Goal: Transaction & Acquisition: Download file/media

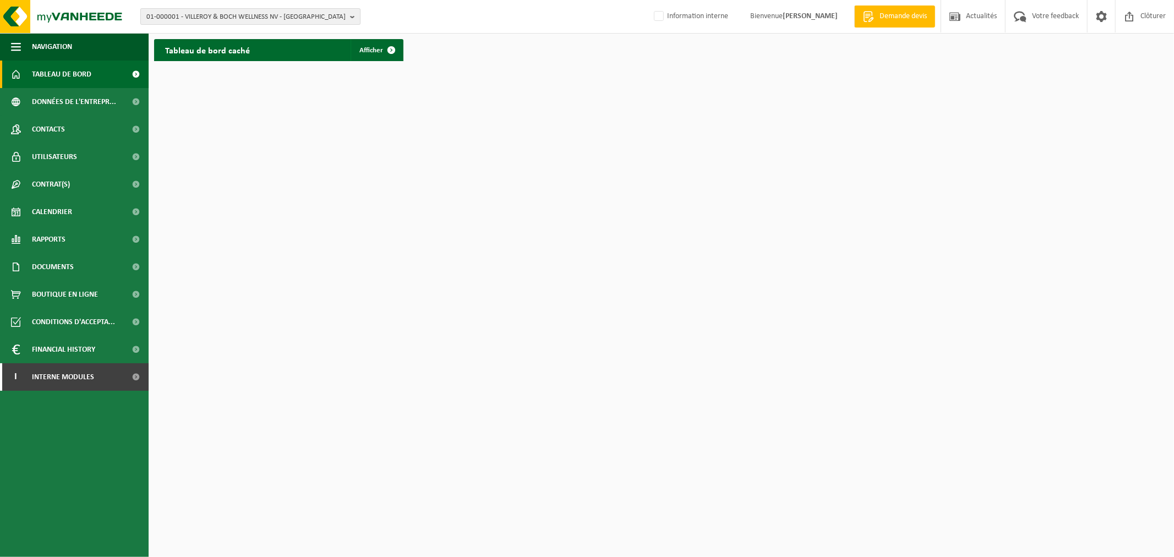
click at [221, 12] on span "01-000001 - VILLEROY & BOCH WELLNESS NV - ROESELARE" at bounding box center [245, 17] width 199 height 17
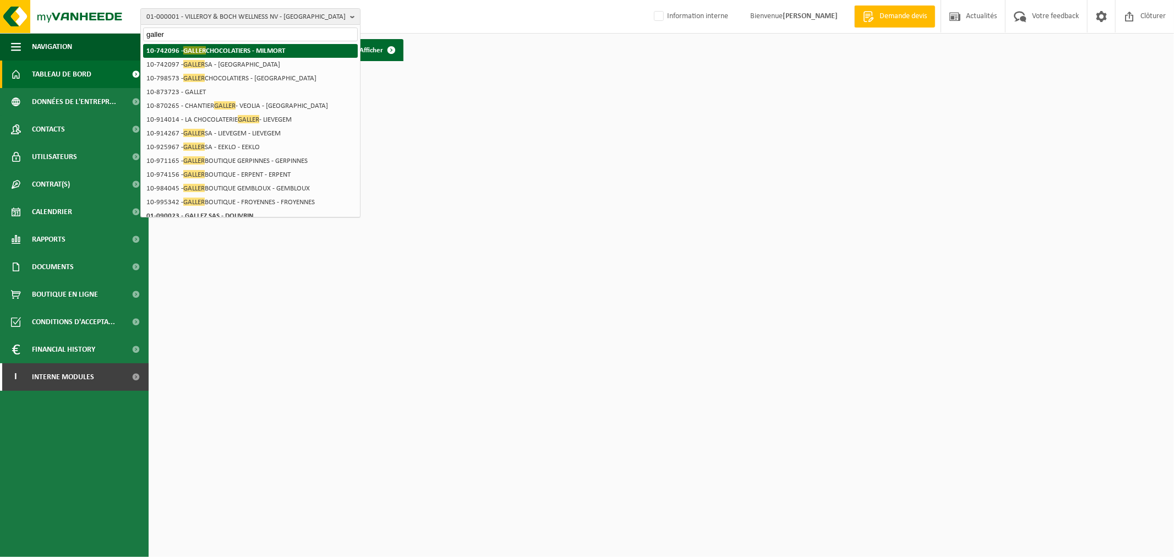
type input "galler"
click at [218, 47] on strong "10-742096 - GALLER CHOCOLATIERS - MILMORT" at bounding box center [215, 50] width 139 height 8
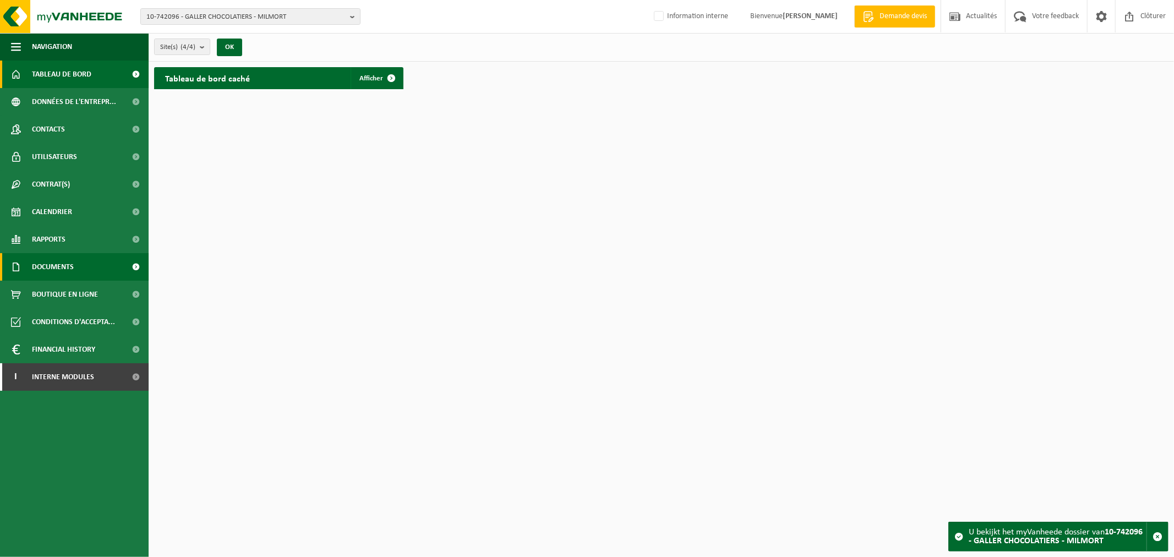
click at [69, 266] on span "Documents" at bounding box center [53, 267] width 42 height 28
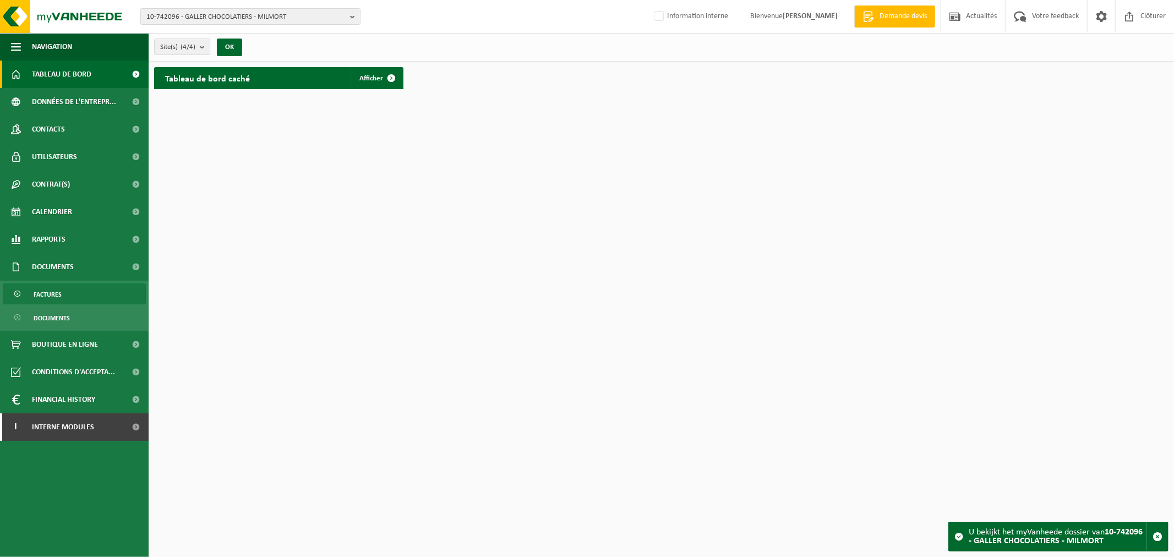
click at [62, 288] on link "Factures" at bounding box center [74, 294] width 143 height 21
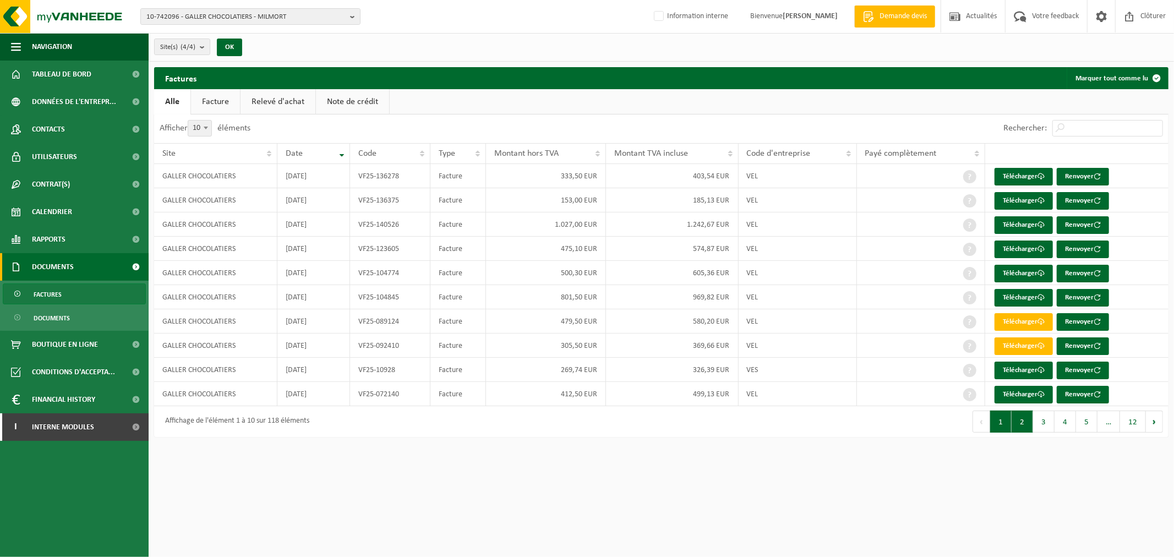
click at [1027, 421] on button "2" at bounding box center [1022, 422] width 21 height 22
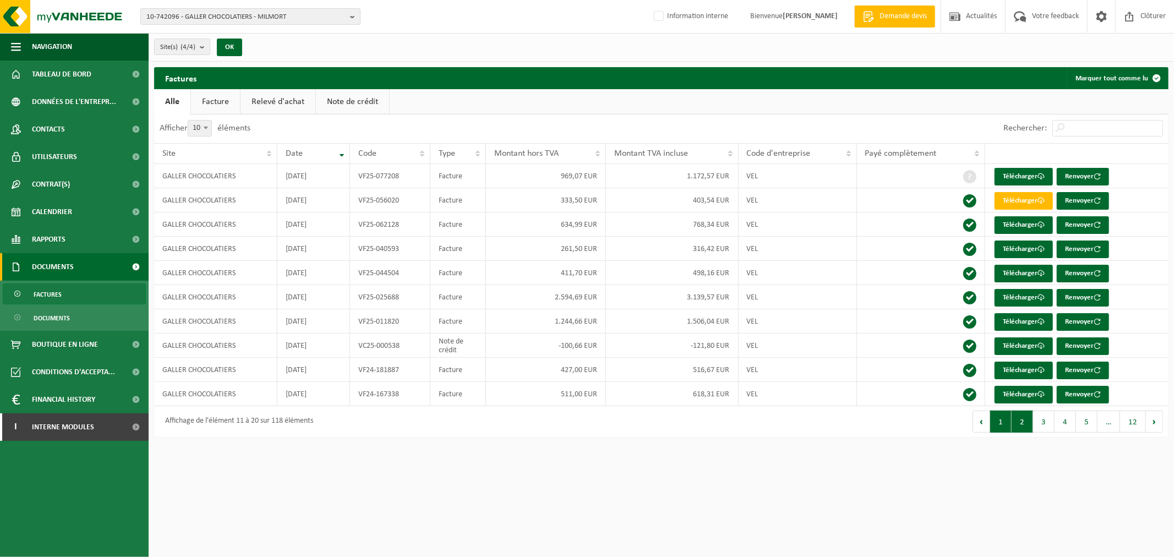
click at [1000, 426] on button "1" at bounding box center [1000, 422] width 21 height 22
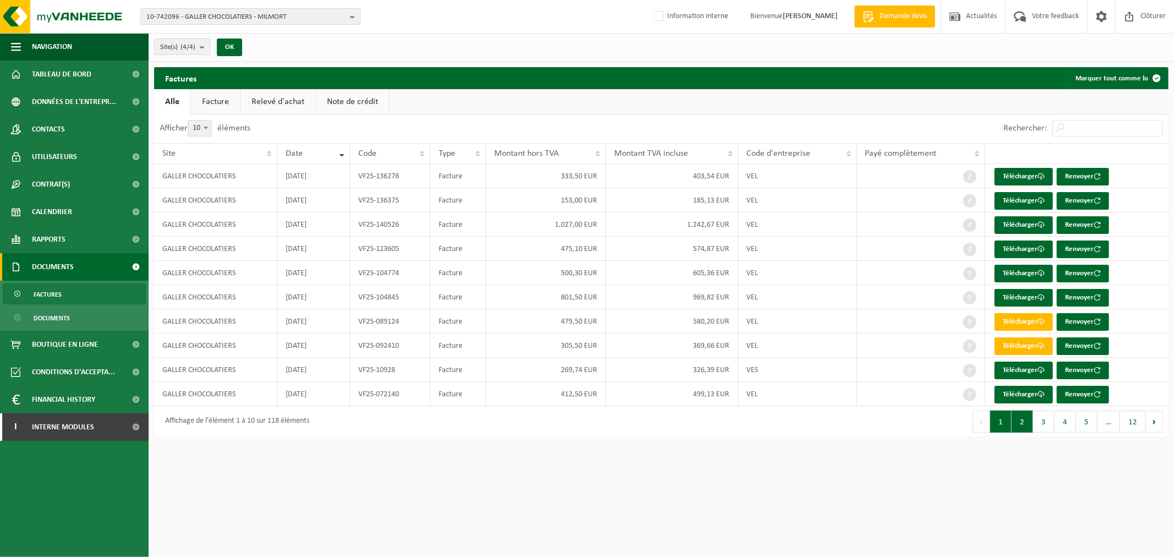
click at [1021, 424] on button "2" at bounding box center [1022, 422] width 21 height 22
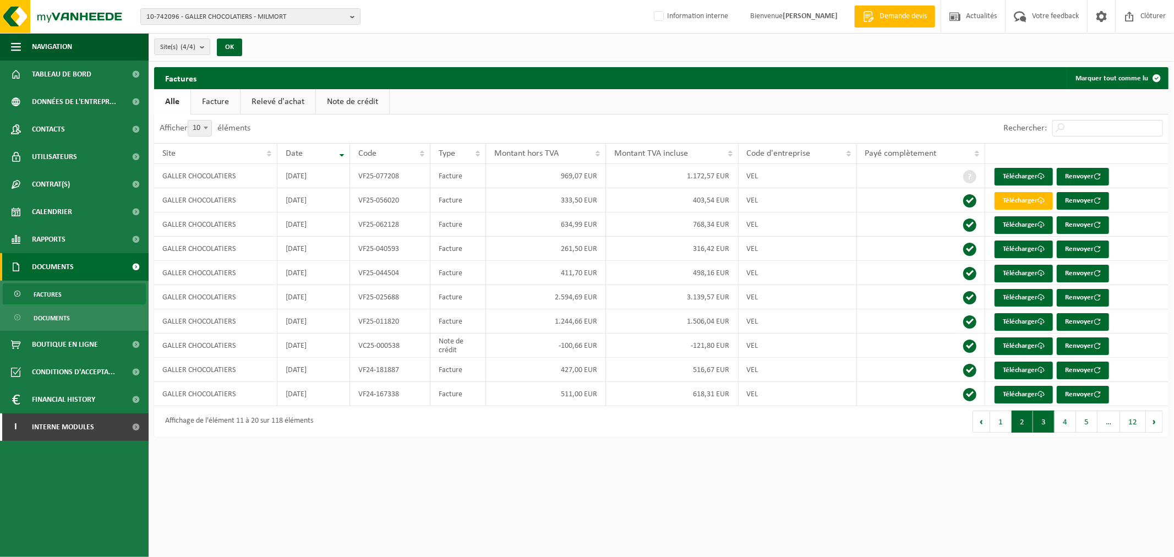
click at [1044, 415] on button "3" at bounding box center [1043, 422] width 21 height 22
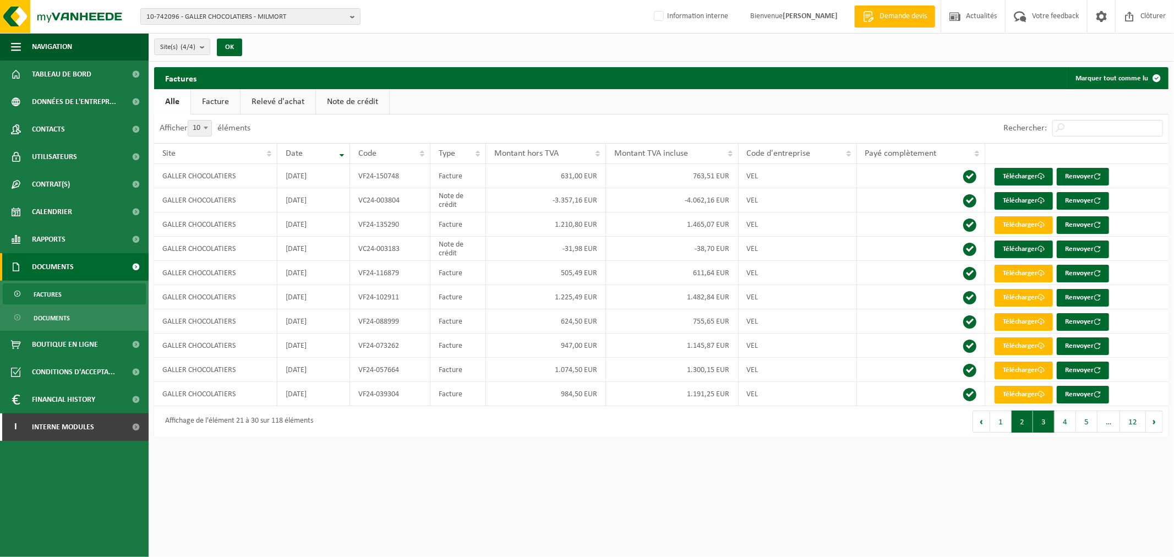
click at [1020, 423] on button "2" at bounding box center [1022, 422] width 21 height 22
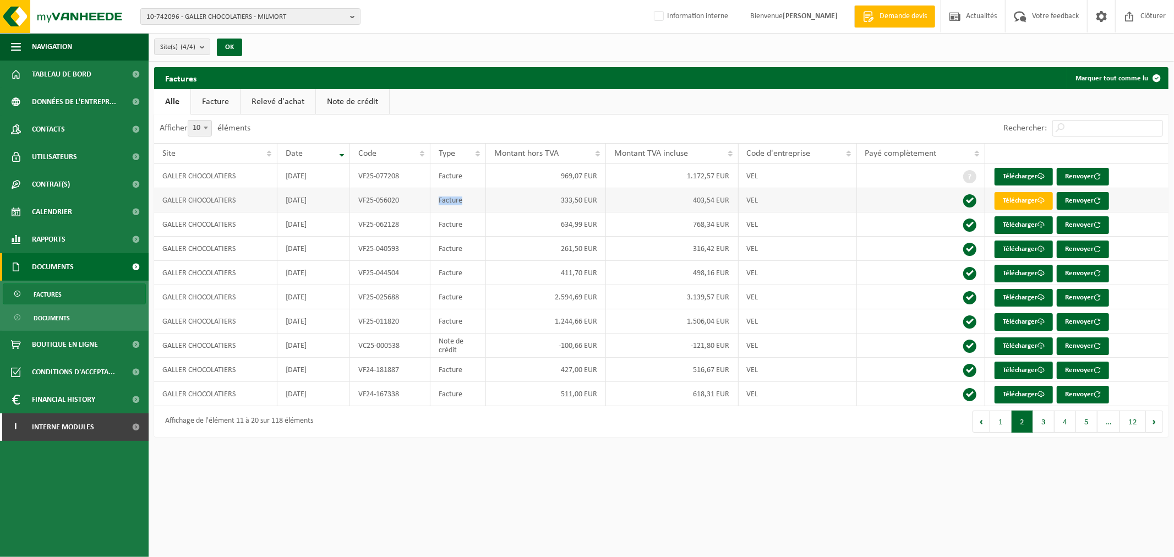
drag, startPoint x: 439, startPoint y: 199, endPoint x: 472, endPoint y: 199, distance: 32.5
click at [472, 199] on td "Facture" at bounding box center [459, 200] width 56 height 24
click at [471, 199] on td "Facture" at bounding box center [459, 200] width 56 height 24
drag, startPoint x: 458, startPoint y: 199, endPoint x: 427, endPoint y: 195, distance: 30.5
click at [427, 195] on tr "GALLER CHOCOLATIERS 2025-04-30 VF25-056020 Facture 333,50 EUR 403,54 EUR VEL Té…" at bounding box center [661, 200] width 1015 height 24
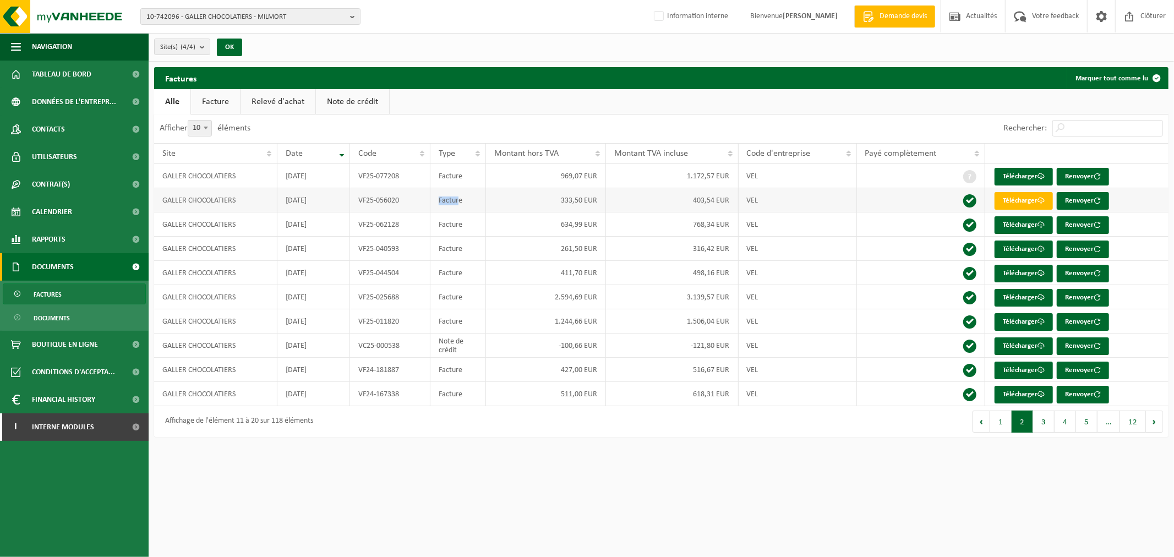
click at [427, 195] on td "VF25-056020" at bounding box center [390, 200] width 80 height 24
click at [1005, 417] on button "1" at bounding box center [1000, 422] width 21 height 22
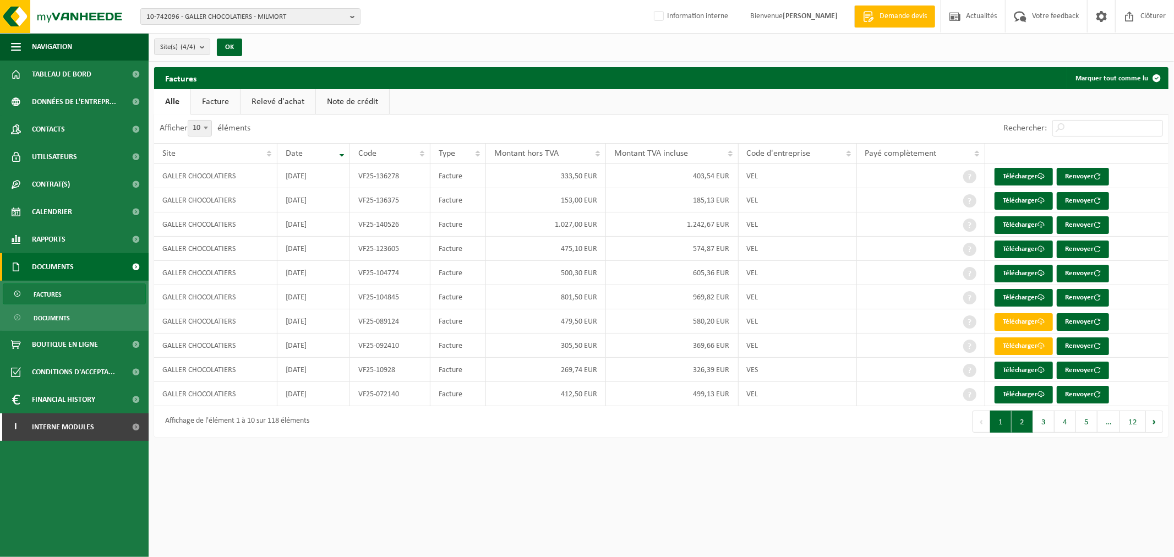
click at [1021, 416] on button "2" at bounding box center [1022, 422] width 21 height 22
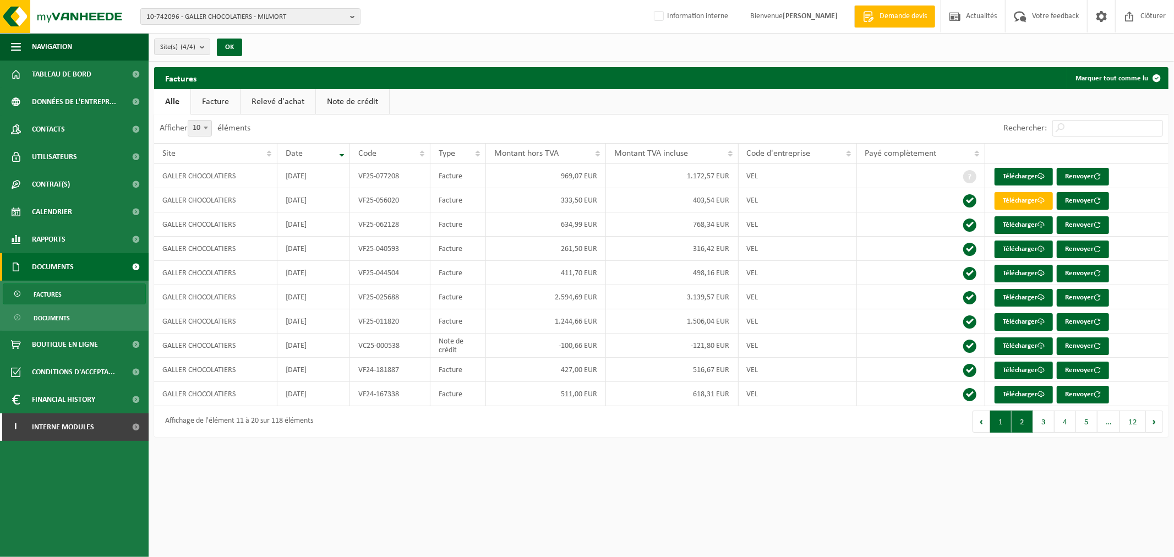
click at [1010, 421] on button "1" at bounding box center [1000, 422] width 21 height 22
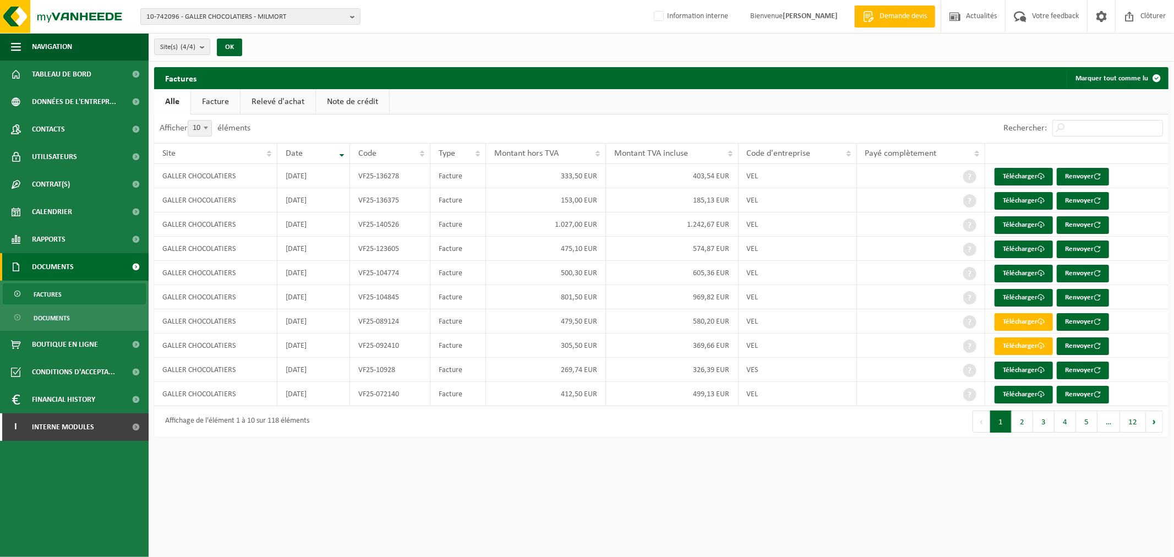
click at [680, 471] on html "10-742096 - GALLER CHOCOLATIERS - MILMORT 10-742096 - GALLER CHOCOLATIERS - MIL…" at bounding box center [587, 278] width 1174 height 557
click at [1014, 219] on link "Télécharger" at bounding box center [1024, 225] width 58 height 18
click at [1009, 200] on link "Télécharger" at bounding box center [1024, 201] width 58 height 18
click at [608, 124] on div "Afficher 10 25 50 100 10 éléments" at bounding box center [408, 129] width 508 height 29
click at [43, 156] on span "Utilisateurs" at bounding box center [54, 157] width 45 height 28
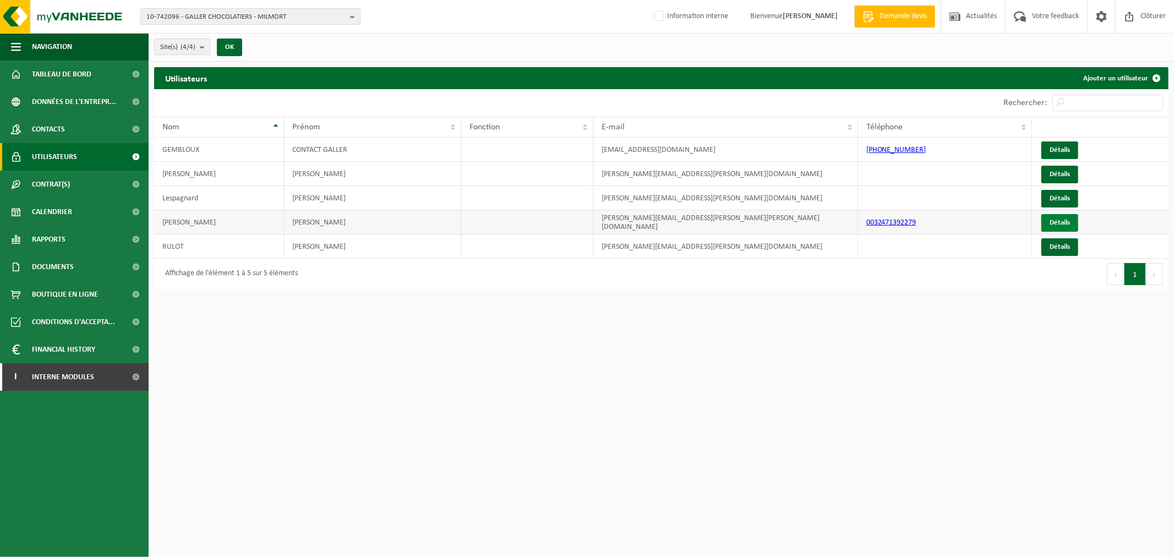
click at [1066, 222] on link "Détails" at bounding box center [1060, 223] width 37 height 18
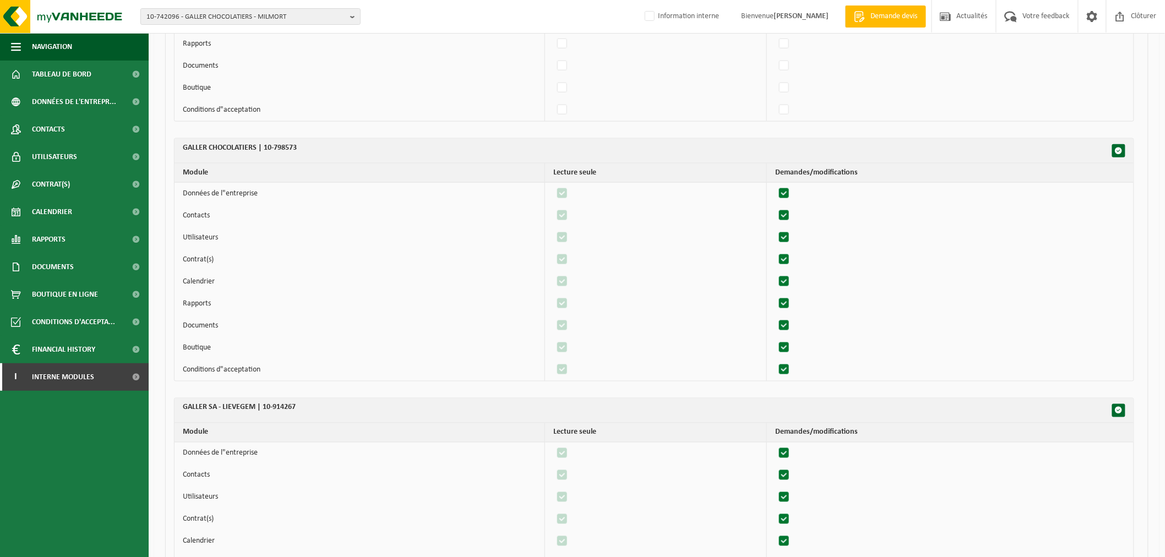
scroll to position [217, 0]
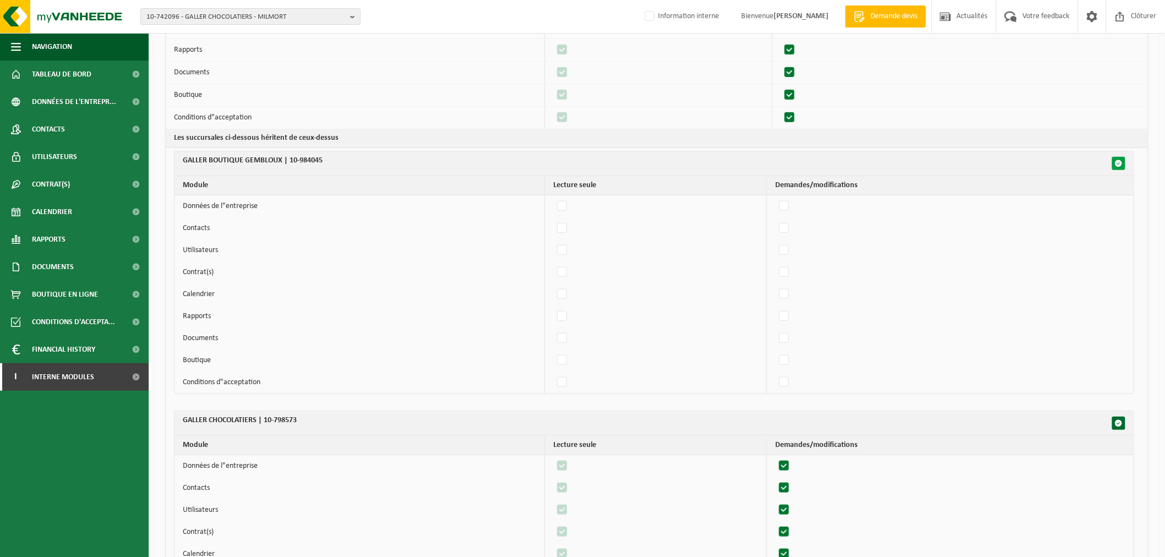
click at [1118, 160] on span "button" at bounding box center [1119, 164] width 8 height 8
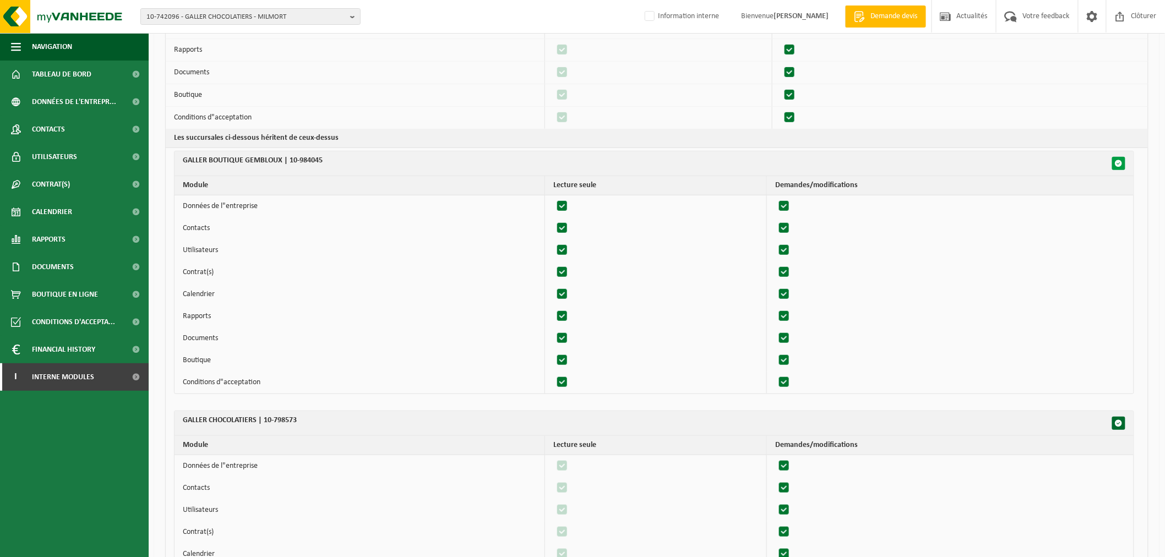
checkbox input "true"
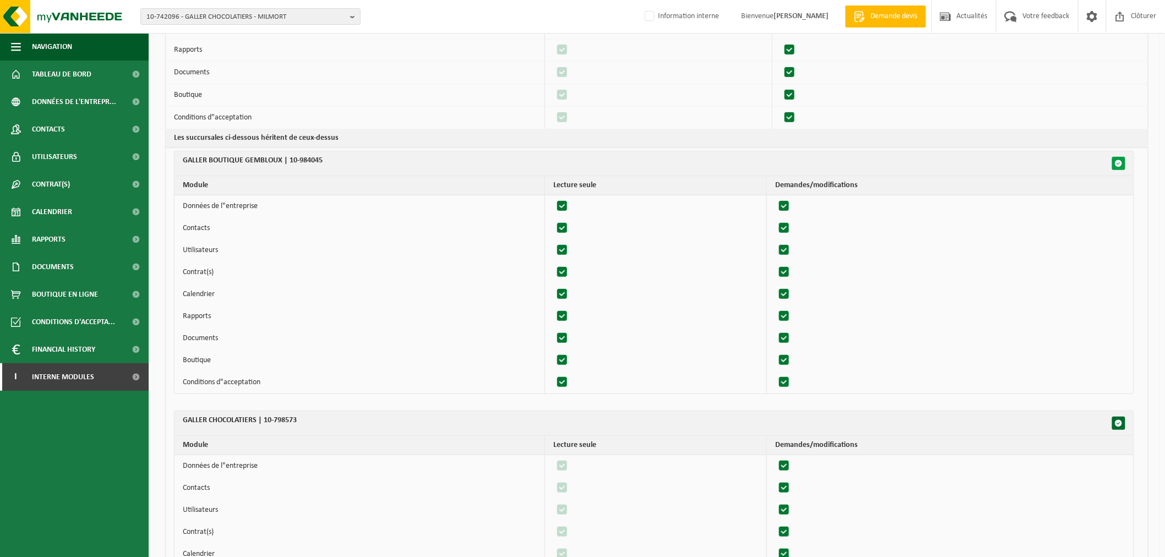
checkbox input "true"
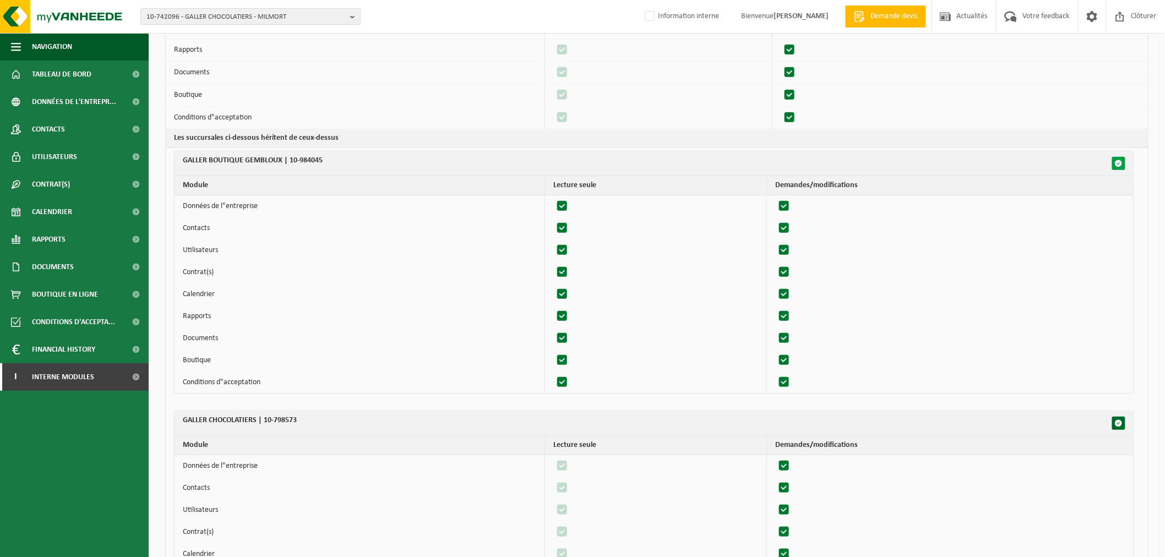
checkbox input "true"
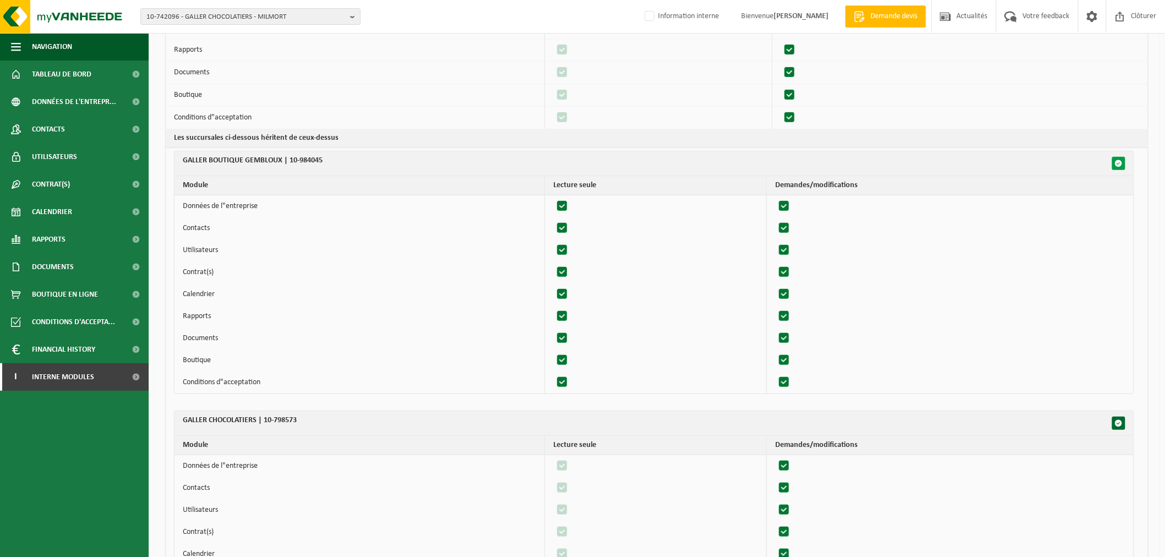
checkbox input "true"
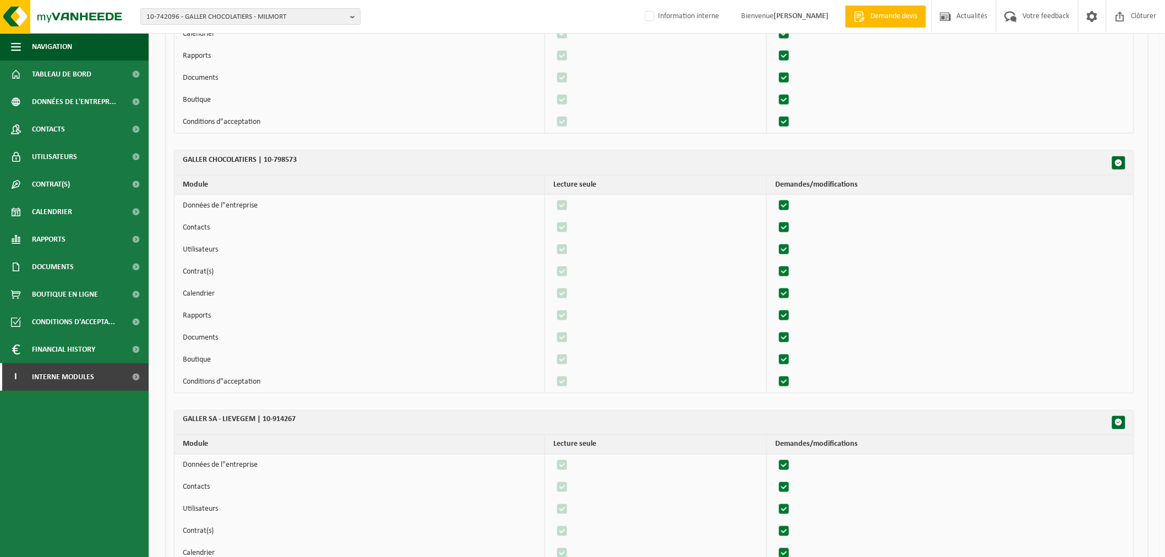
scroll to position [646, 0]
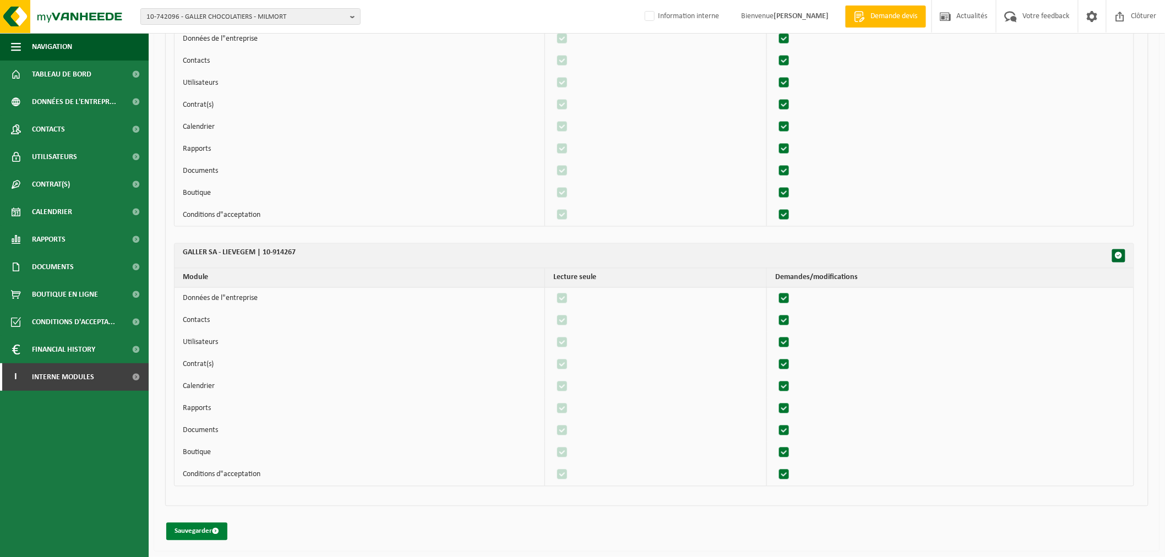
click at [176, 531] on button "Sauvegarder" at bounding box center [196, 532] width 61 height 18
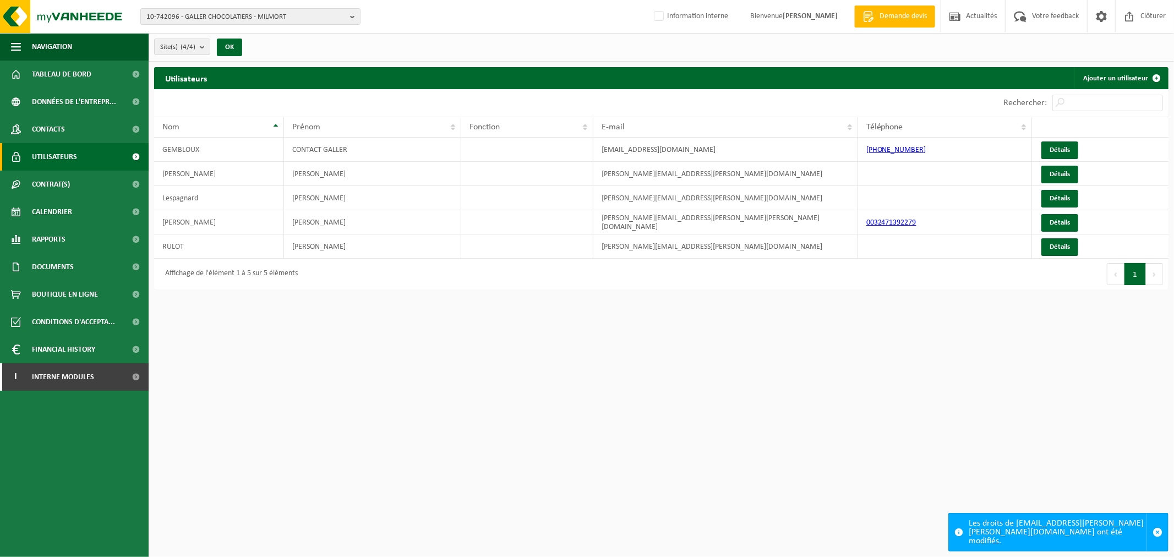
click at [661, 347] on html "10-742096 - GALLER CHOCOLATIERS - MILMORT 10-742096 - GALLER CHOCOLATIERS - MIL…" at bounding box center [587, 278] width 1174 height 557
click at [473, 404] on html "10-742096 - GALLER CHOCOLATIERS - MILMORT 10-742096 - GALLER CHOCOLATIERS - MIL…" at bounding box center [587, 278] width 1174 height 557
click at [498, 400] on html "10-742096 - GALLER CHOCOLATIERS - MILMORT 10-742096 - GALLER CHOCOLATIERS - MIL…" at bounding box center [587, 278] width 1174 height 557
click at [200, 14] on span "10-742096 - GALLER CHOCOLATIERS - MILMORT" at bounding box center [245, 17] width 199 height 17
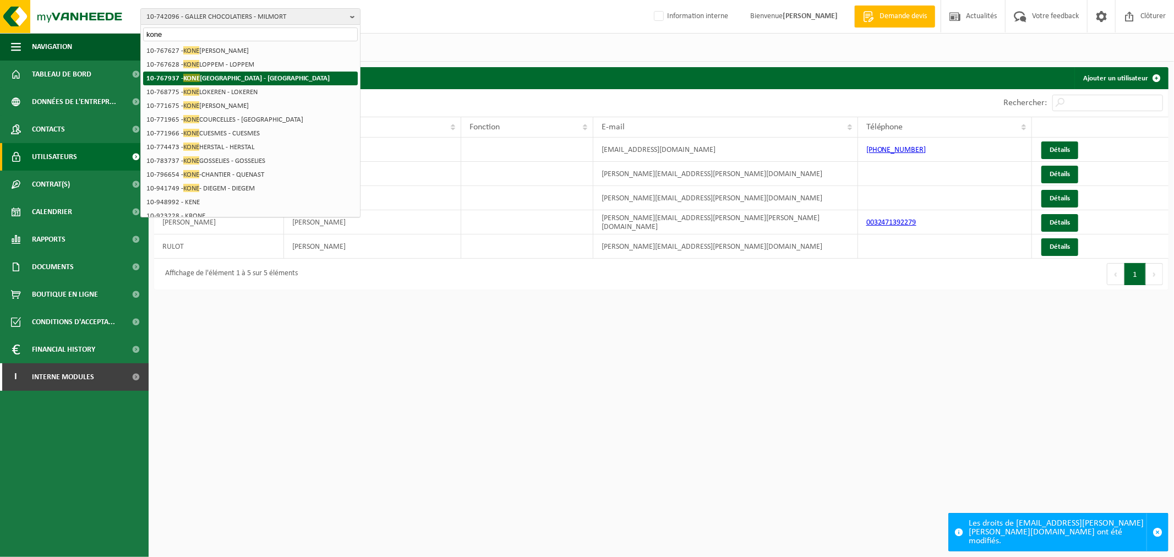
type input "kone"
click at [211, 75] on strong "10-767937 - KONE [GEOGRAPHIC_DATA] - [GEOGRAPHIC_DATA]" at bounding box center [237, 78] width 183 height 8
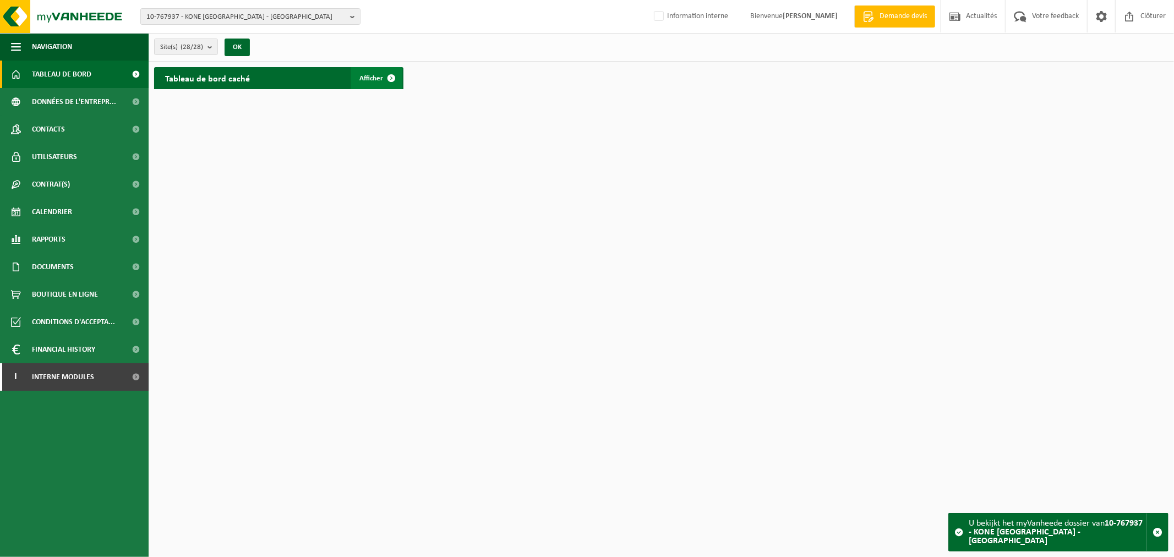
click at [390, 72] on span at bounding box center [391, 78] width 22 height 22
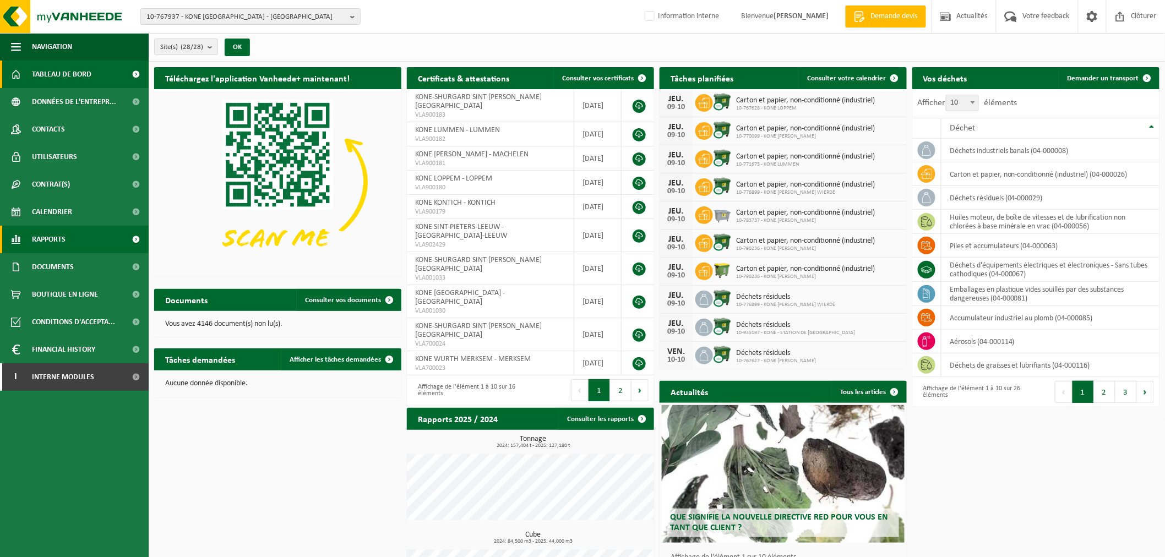
click at [90, 239] on link "Rapports" at bounding box center [74, 240] width 149 height 28
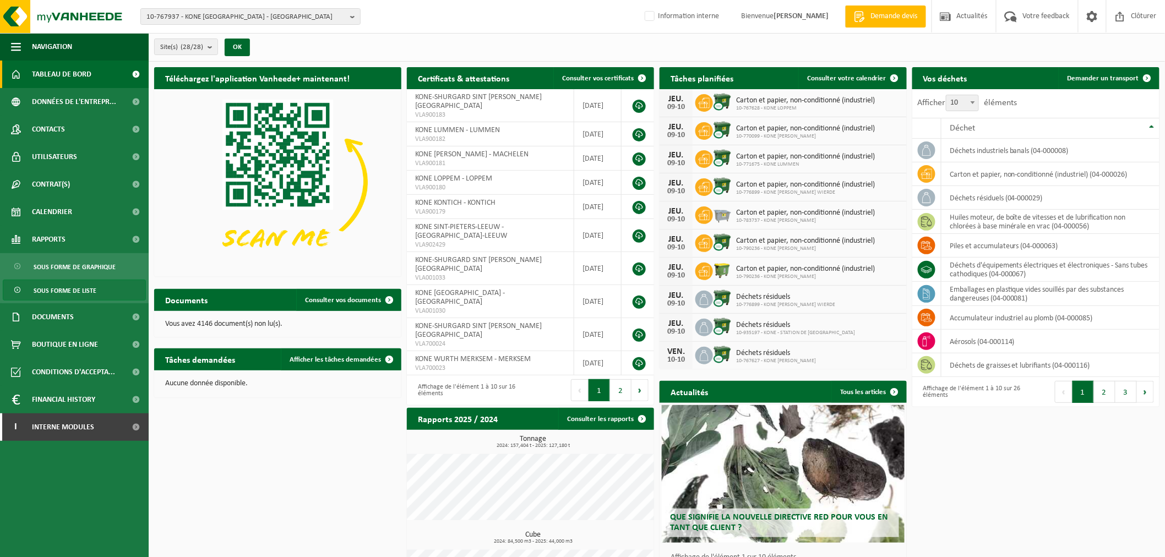
click at [72, 284] on span "Sous forme de liste" at bounding box center [65, 290] width 63 height 21
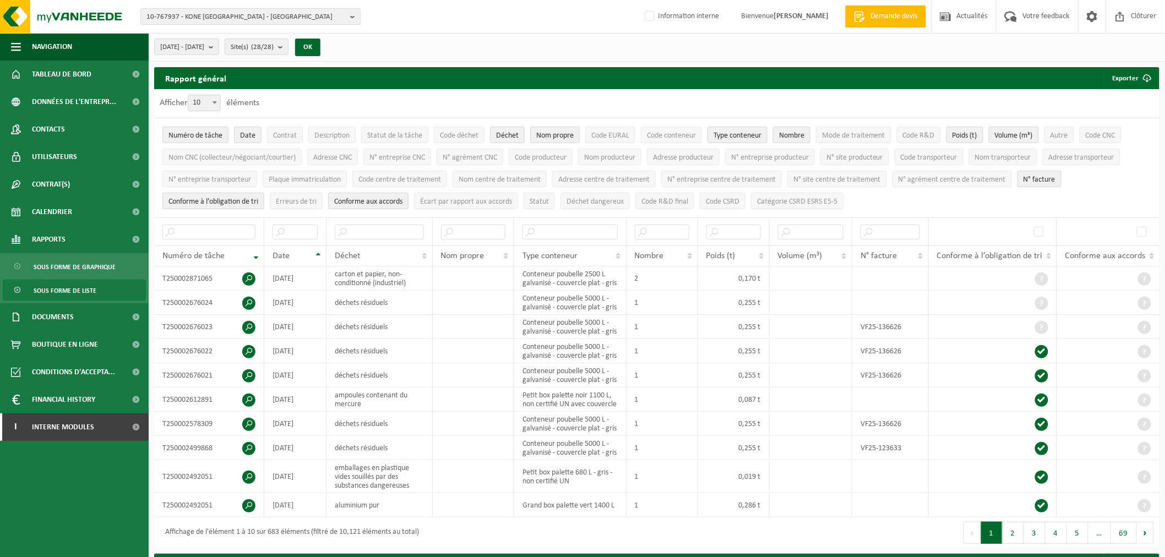
click at [457, 31] on div "10-767937 - KONE BELGIUM - BRUXELLES 10-767937 - KONE BELGIUM - BRUXELLES 10-85…" at bounding box center [582, 17] width 1165 height 34
click at [428, 36] on div "2025-05-01 - 2025-10-09 Mois actuel Mois précédent Les 6 derniers mois Année ac…" at bounding box center [657, 47] width 1016 height 29
click at [399, 45] on div "2025-05-01 - 2025-10-09 Mois actuel Mois précédent Les 6 derniers mois Année ac…" at bounding box center [657, 47] width 1016 height 29
click at [386, 46] on div "2025-05-01 - 2025-10-09 Mois actuel Mois précédent Les 6 derniers mois Année ac…" at bounding box center [657, 47] width 1016 height 29
click at [204, 47] on span "2025-05-01 - 2025-10-09" at bounding box center [182, 47] width 44 height 17
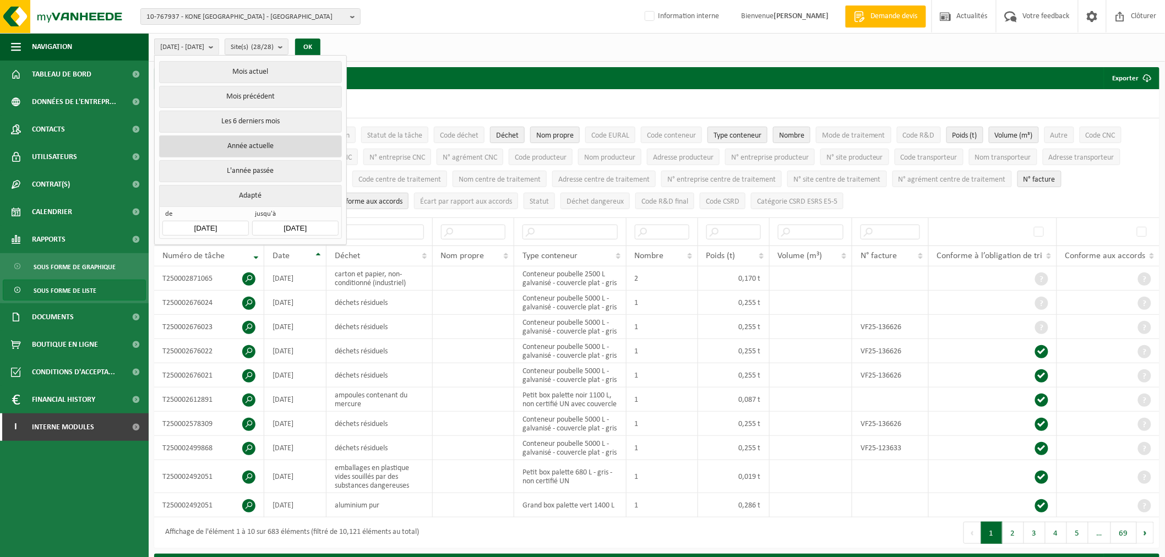
click at [232, 138] on button "Année actuelle" at bounding box center [250, 146] width 182 height 22
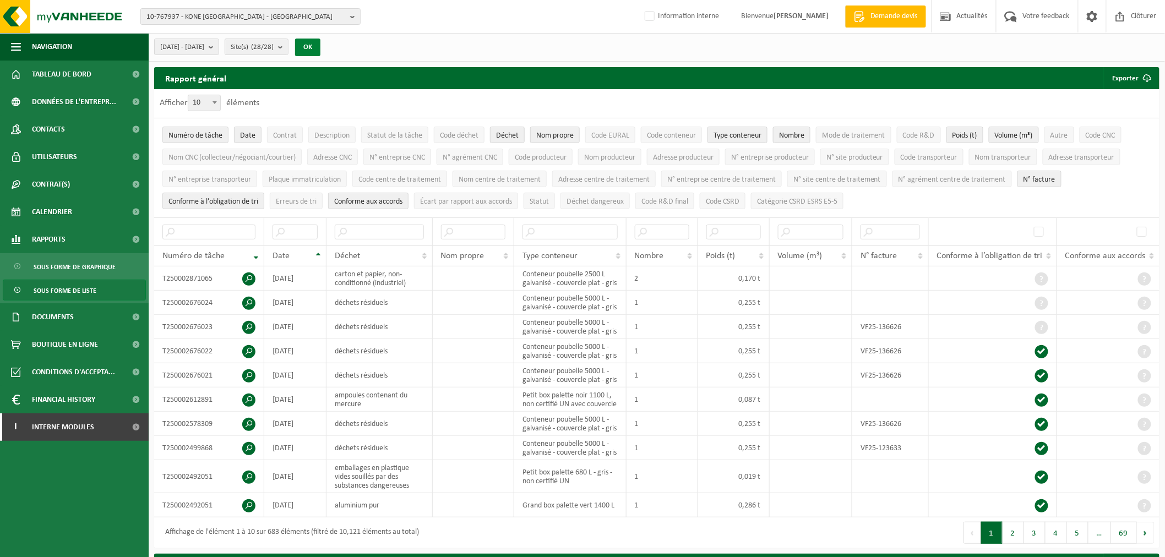
click at [320, 47] on button "OK" at bounding box center [307, 48] width 25 height 18
click at [1124, 75] on button "Exporter" at bounding box center [1131, 78] width 55 height 22
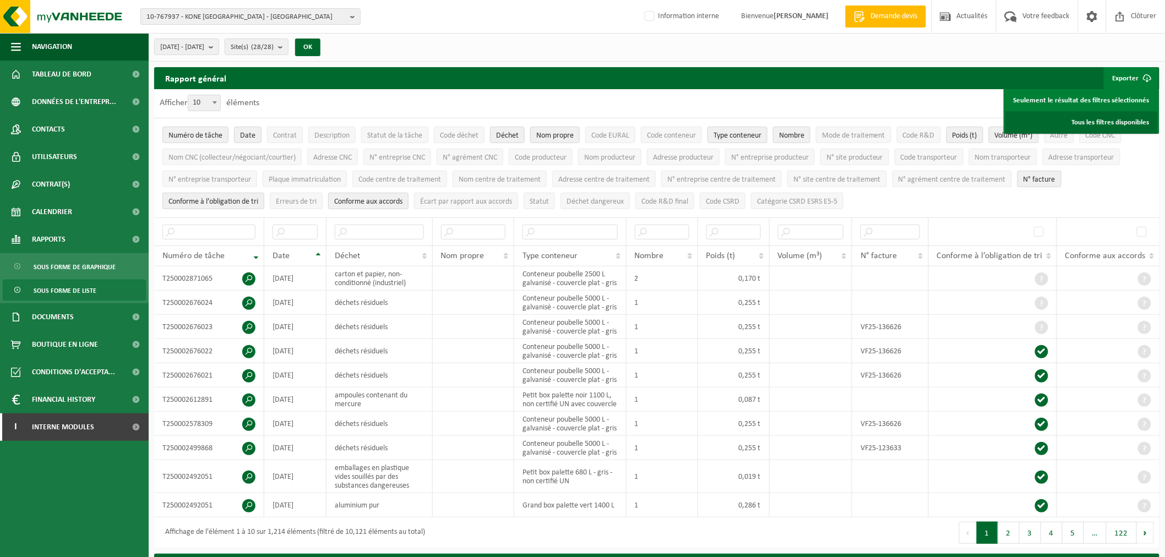
click at [1116, 123] on link "Tous les filtres disponibles" at bounding box center [1081, 122] width 153 height 22
